Goal: Navigation & Orientation: Find specific page/section

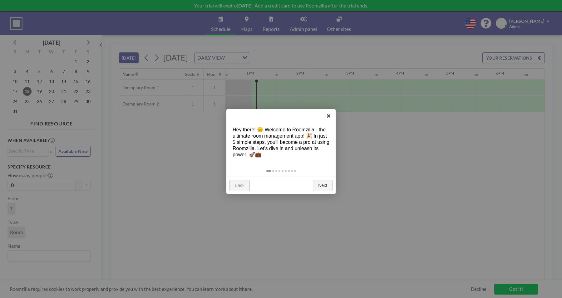
click at [332, 118] on link "×" at bounding box center [328, 116] width 14 height 14
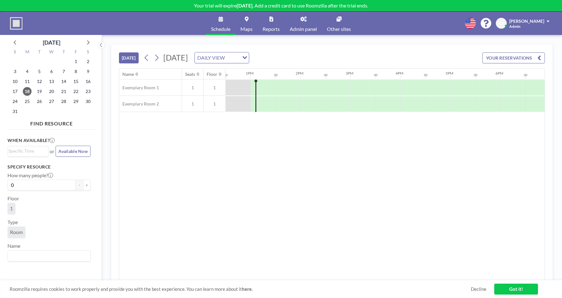
click at [312, 18] on link "Admin panel" at bounding box center [303, 23] width 37 height 23
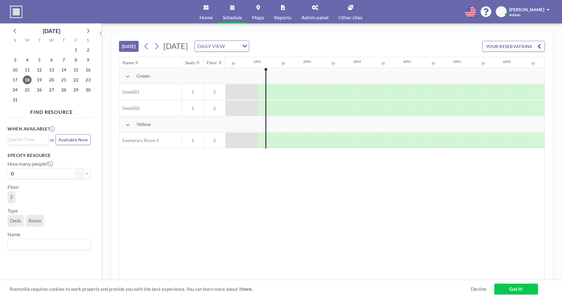
scroll to position [0, 624]
